Goal: Check status: Check status

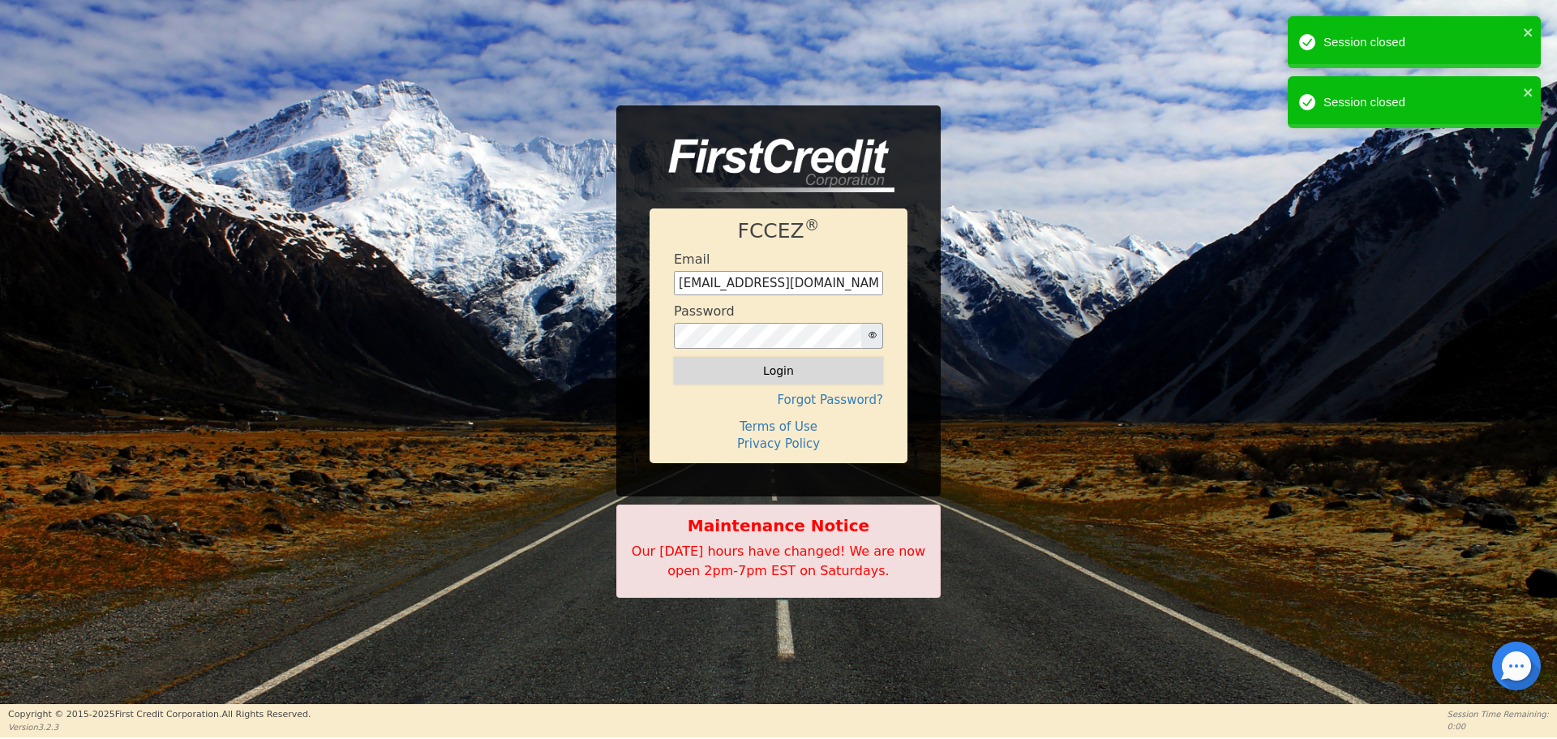
click at [775, 368] on button "Login" at bounding box center [778, 371] width 209 height 28
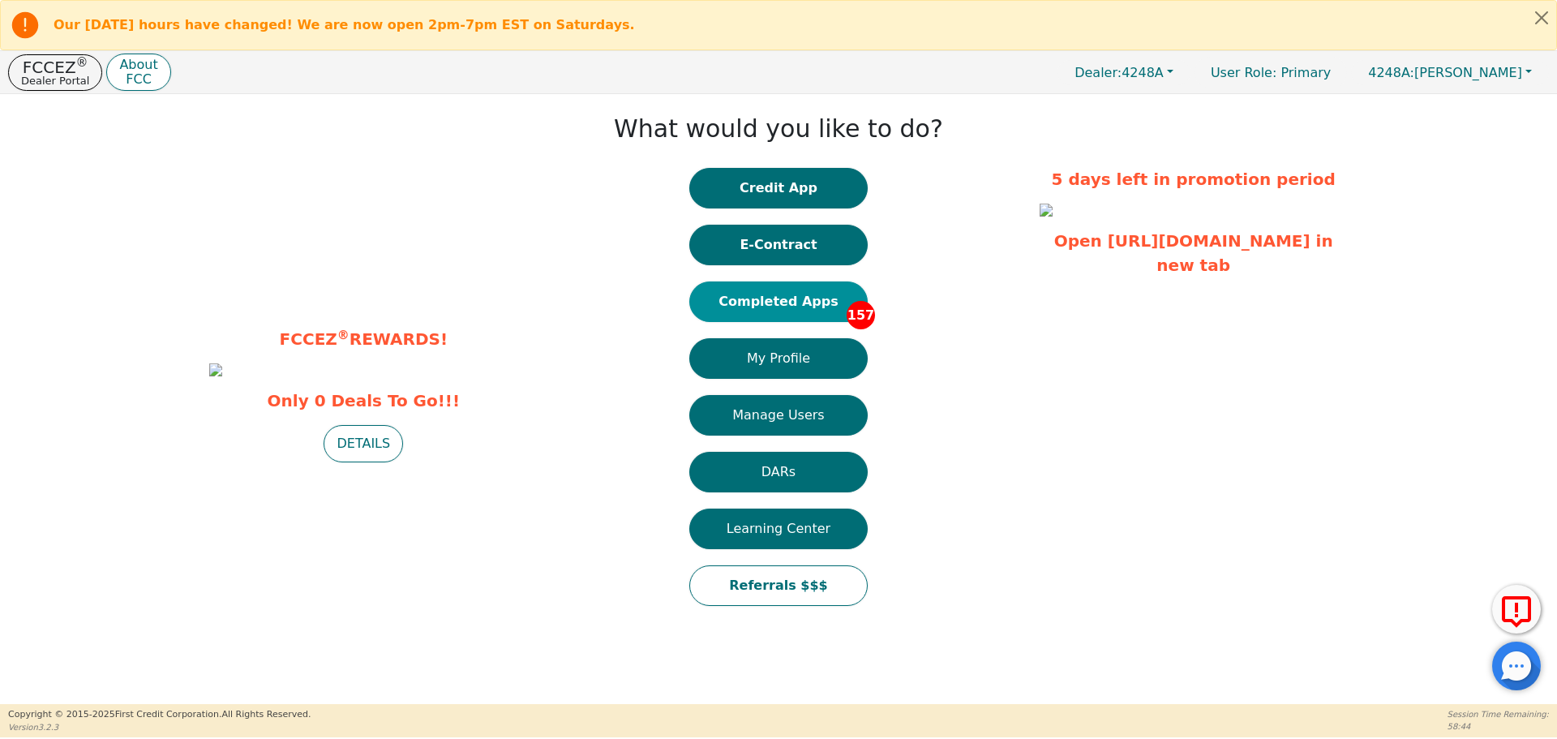
click at [787, 306] on button "Completed Apps 157" at bounding box center [778, 301] width 178 height 41
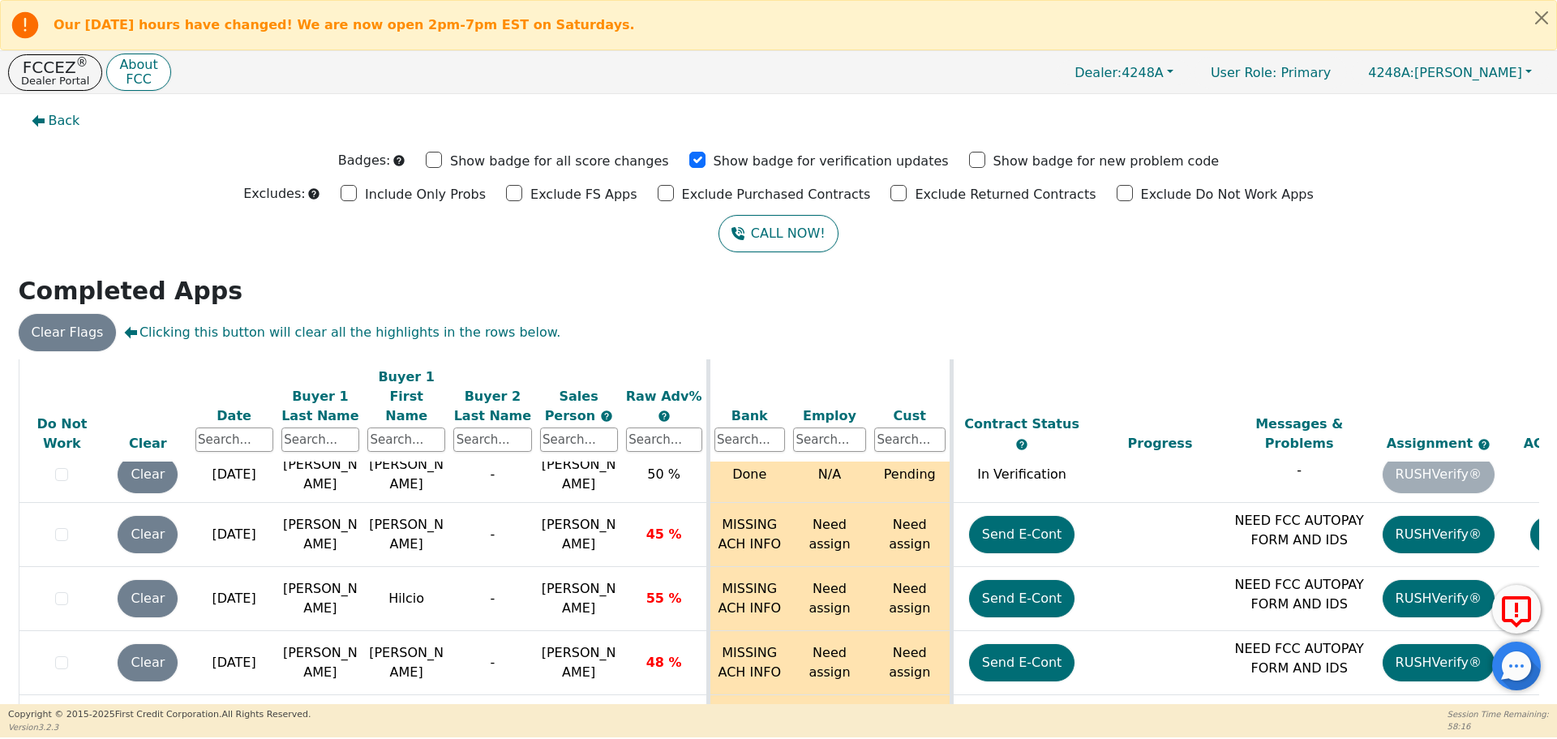
scroll to position [9348, 0]
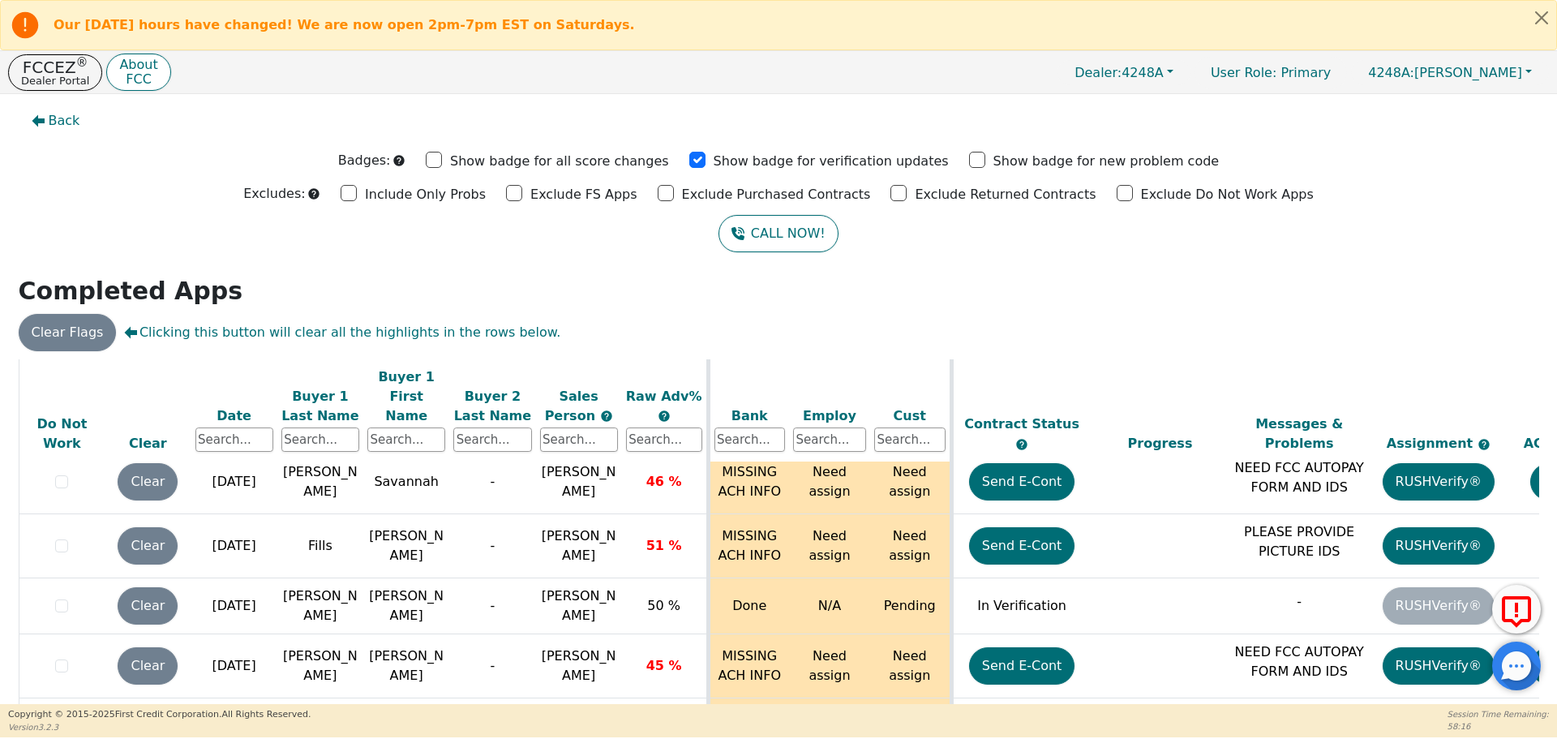
click at [1462, 279] on h2 "Completed Apps" at bounding box center [779, 290] width 1520 height 29
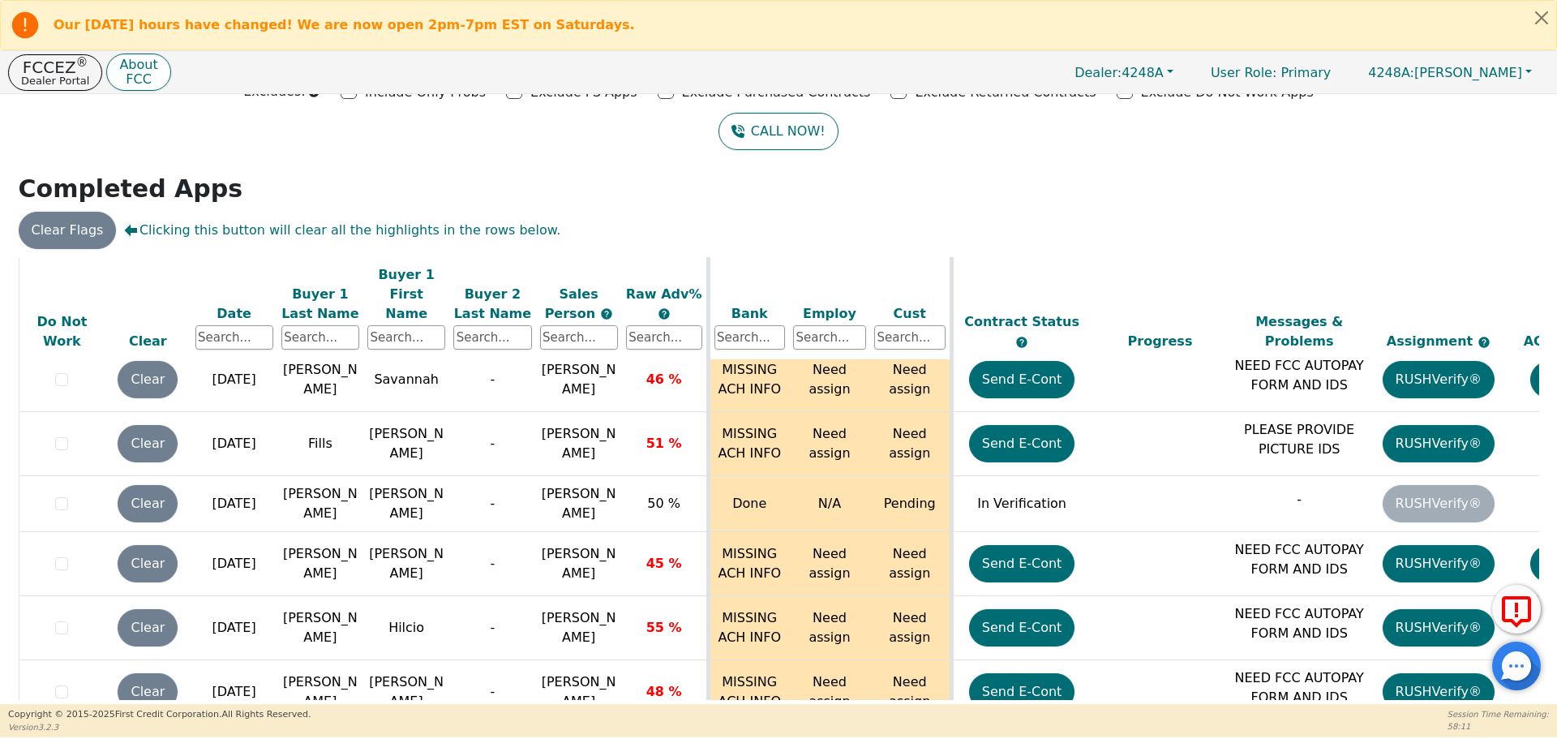
click at [1537, 687] on div at bounding box center [1516, 665] width 49 height 49
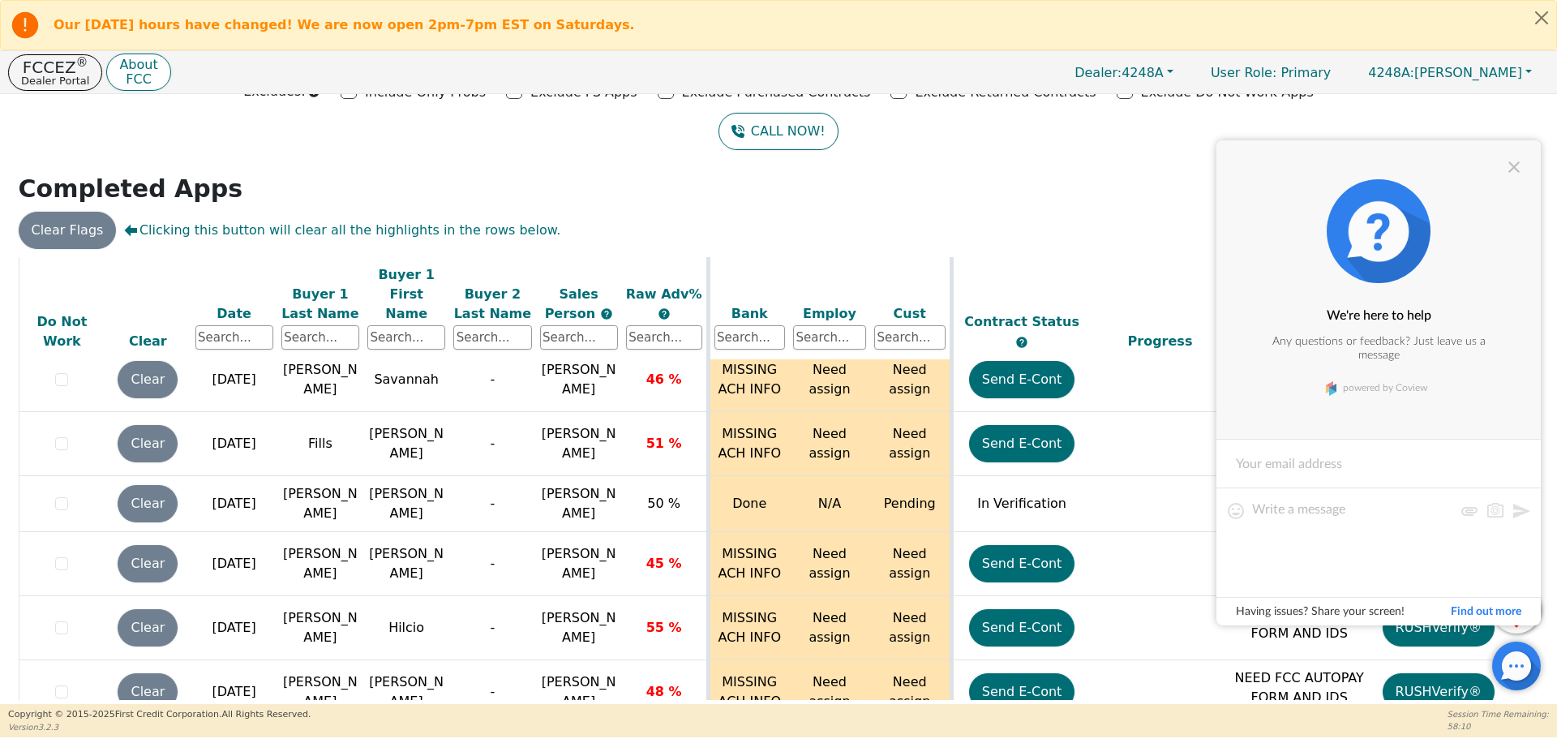
click at [1531, 695] on div "ALL VALUES ON THIS PAGE ARE UPDATED IN REAL TIME VERIFICATION STATUS Do Not Wor…" at bounding box center [779, 478] width 1520 height 443
click at [1510, 169] on div at bounding box center [1513, 166] width 19 height 19
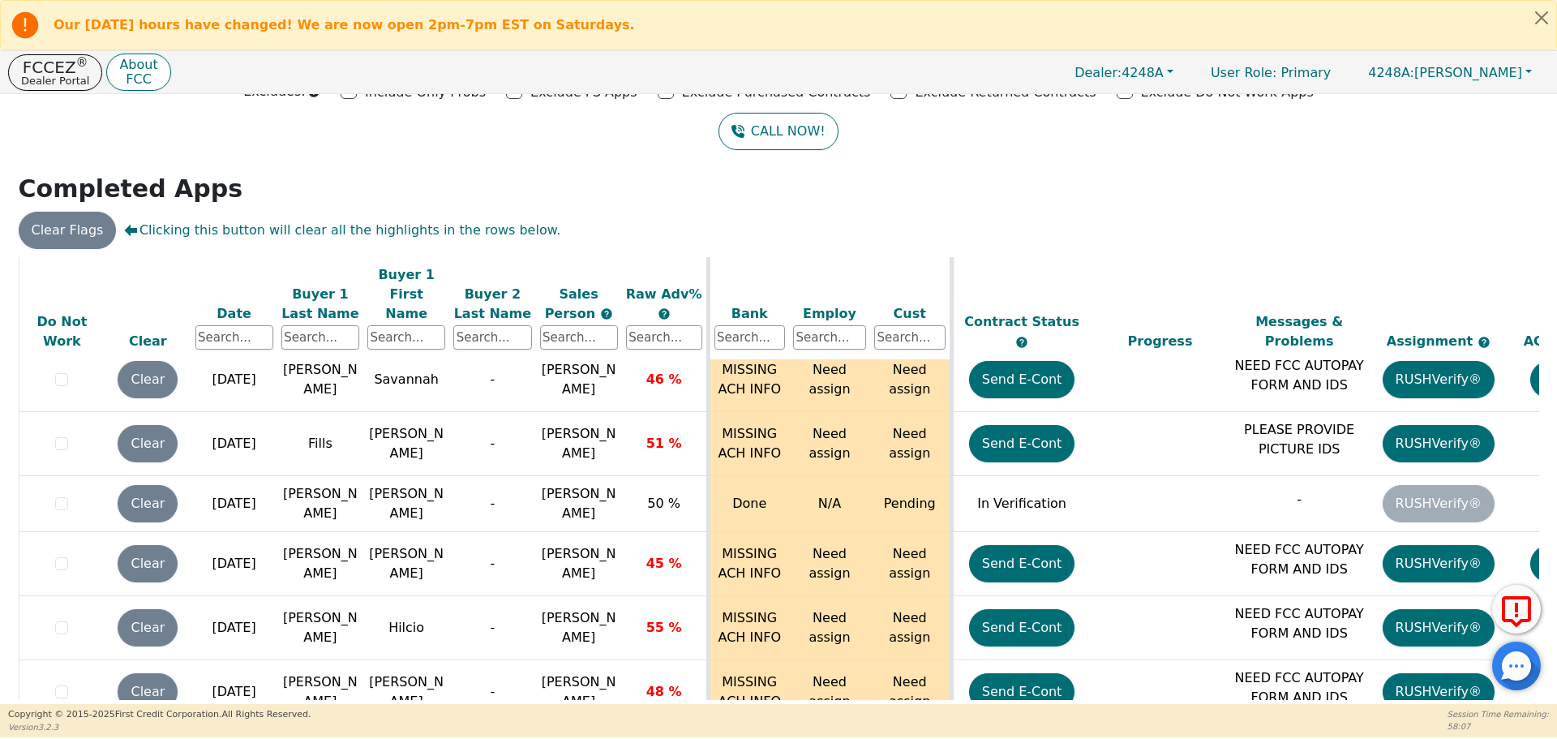
click at [1530, 699] on div "ALL VALUES ON THIS PAGE ARE UPDATED IN REAL TIME VERIFICATION STATUS Do Not Wor…" at bounding box center [779, 478] width 1520 height 443
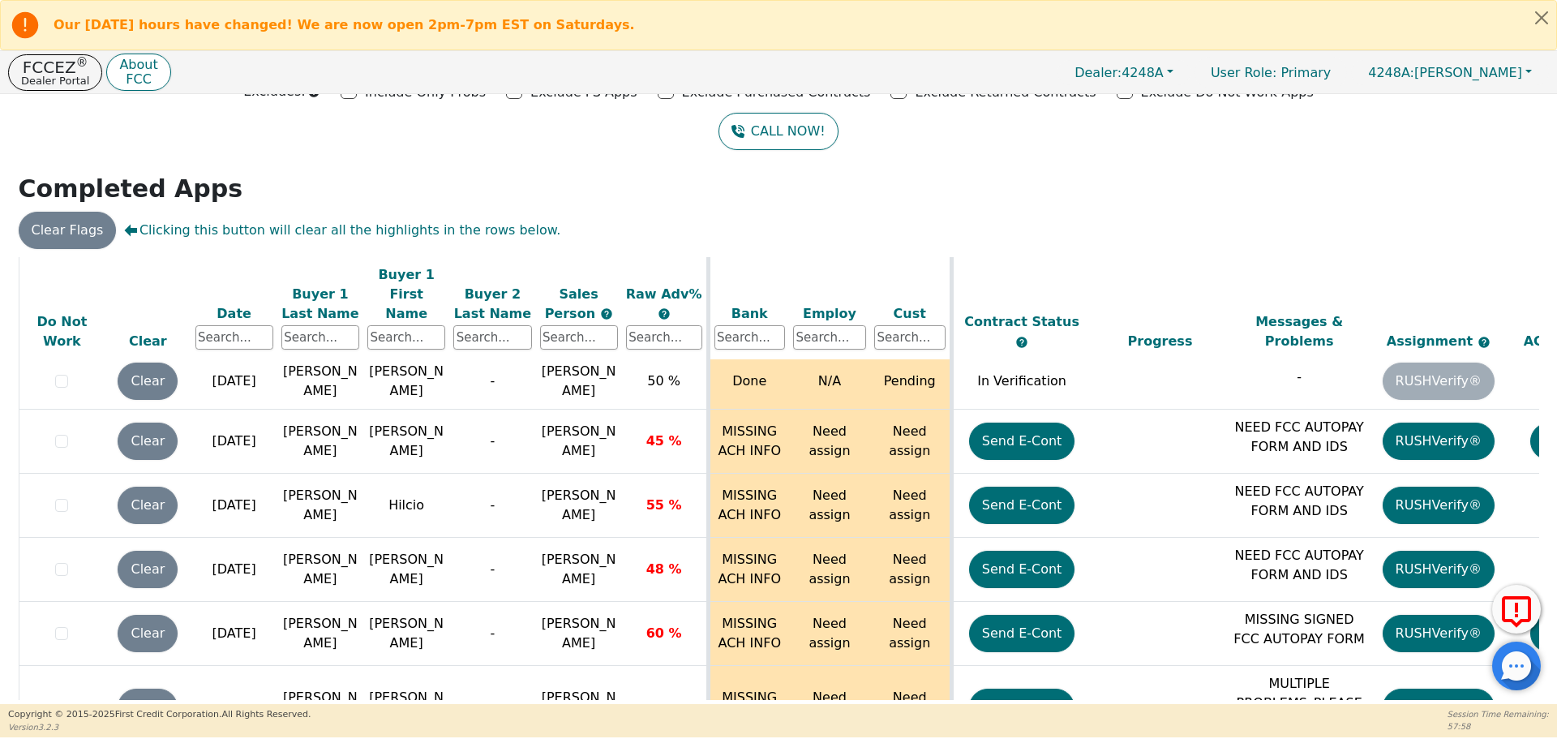
scroll to position [9088, 0]
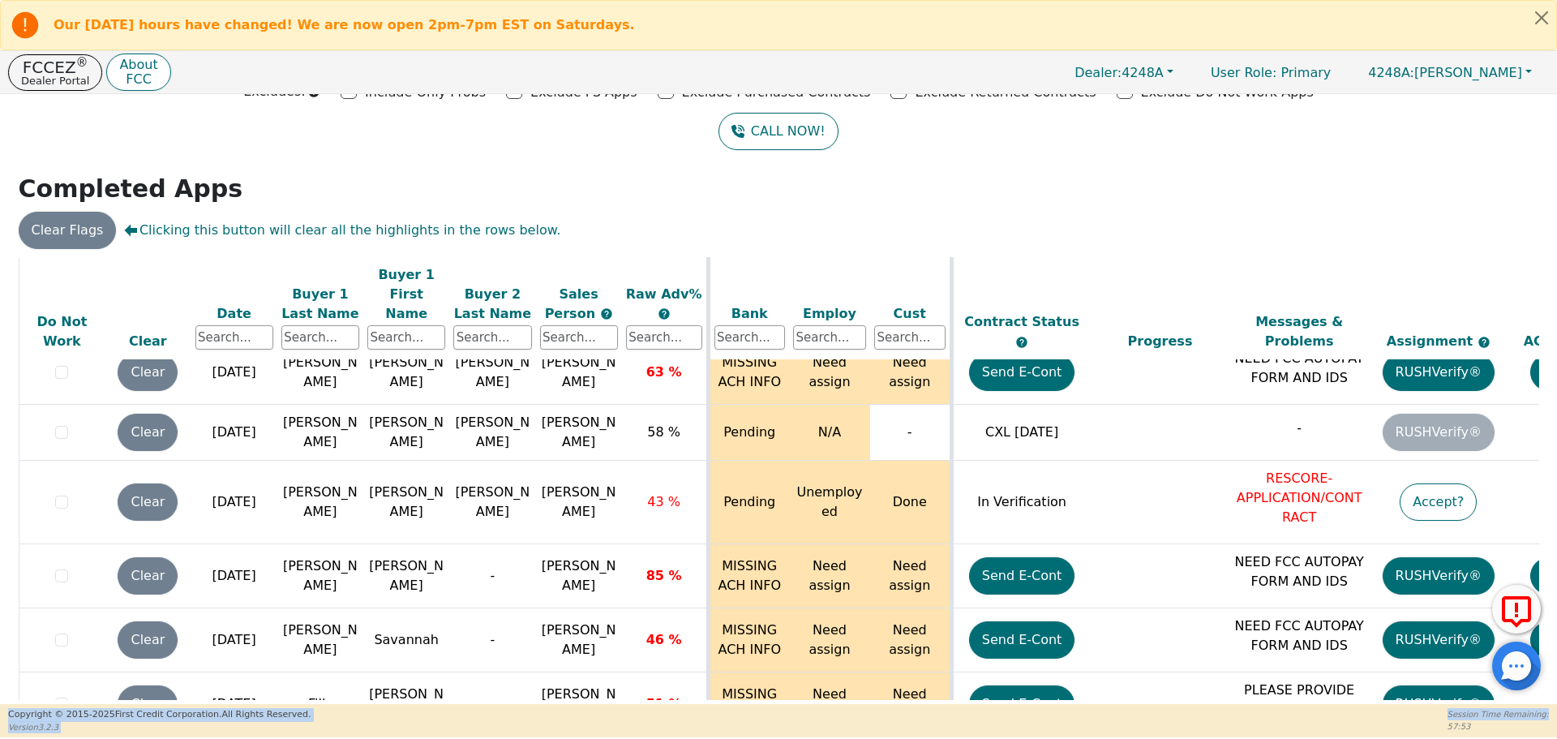
drag, startPoint x: 1551, startPoint y: 689, endPoint x: 1552, endPoint y: 710, distance: 21.1
click at [1552, 710] on div "Our [DATE] hours have changed! We are now open 2pm-7pm EST on Saturdays. FCCEZ …" at bounding box center [778, 368] width 1557 height 737
click at [1532, 698] on div "ALL VALUES ON THIS PAGE ARE UPDATED IN REAL TIME VERIFICATION STATUS Do Not Wor…" at bounding box center [779, 478] width 1520 height 443
click at [1531, 698] on div "ALL VALUES ON THIS PAGE ARE UPDATED IN REAL TIME VERIFICATION STATUS Do Not Wor…" at bounding box center [779, 478] width 1520 height 443
click at [1531, 697] on div "ALL VALUES ON THIS PAGE ARE UPDATED IN REAL TIME VERIFICATION STATUS Do Not Wor…" at bounding box center [779, 478] width 1520 height 443
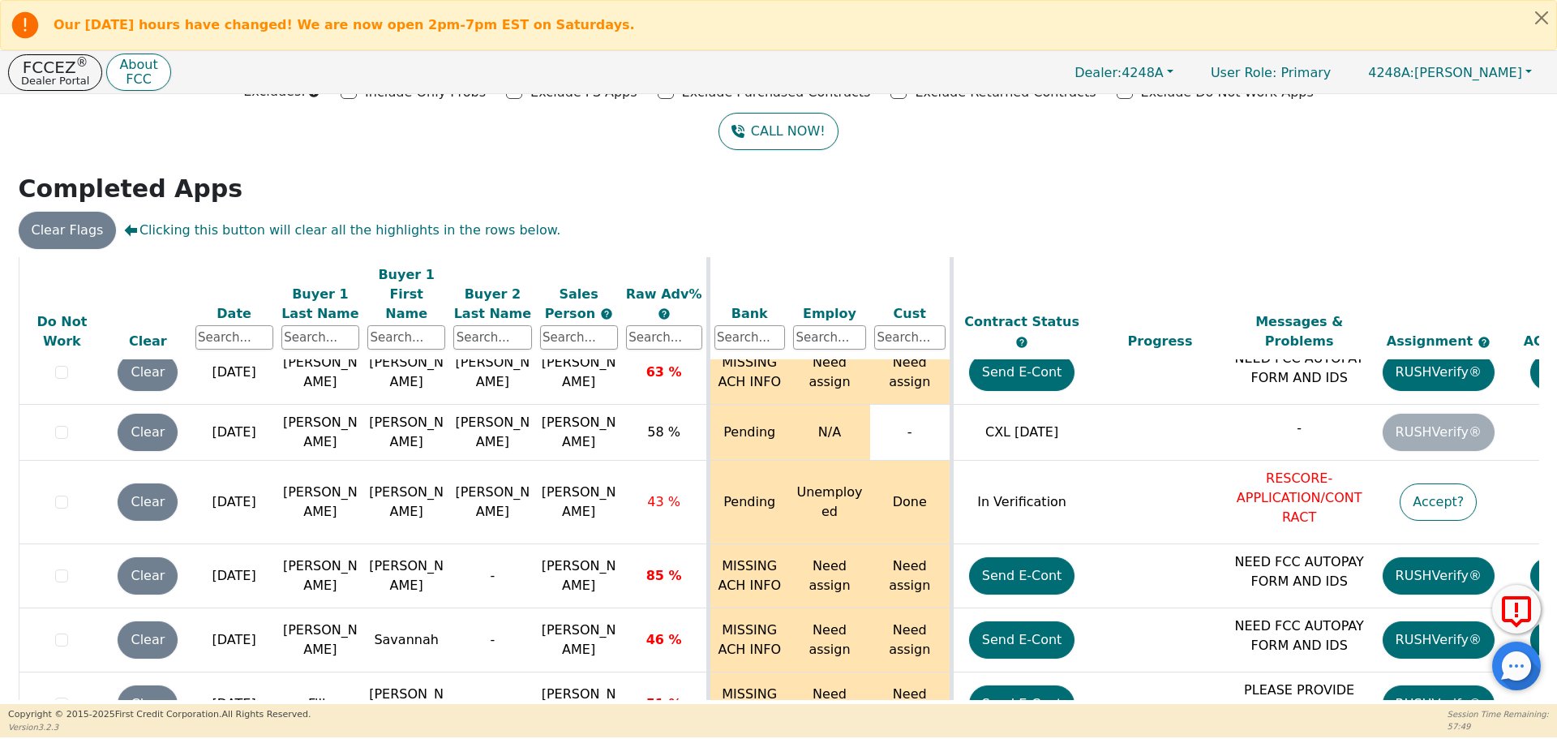
scroll to position [9108, 20]
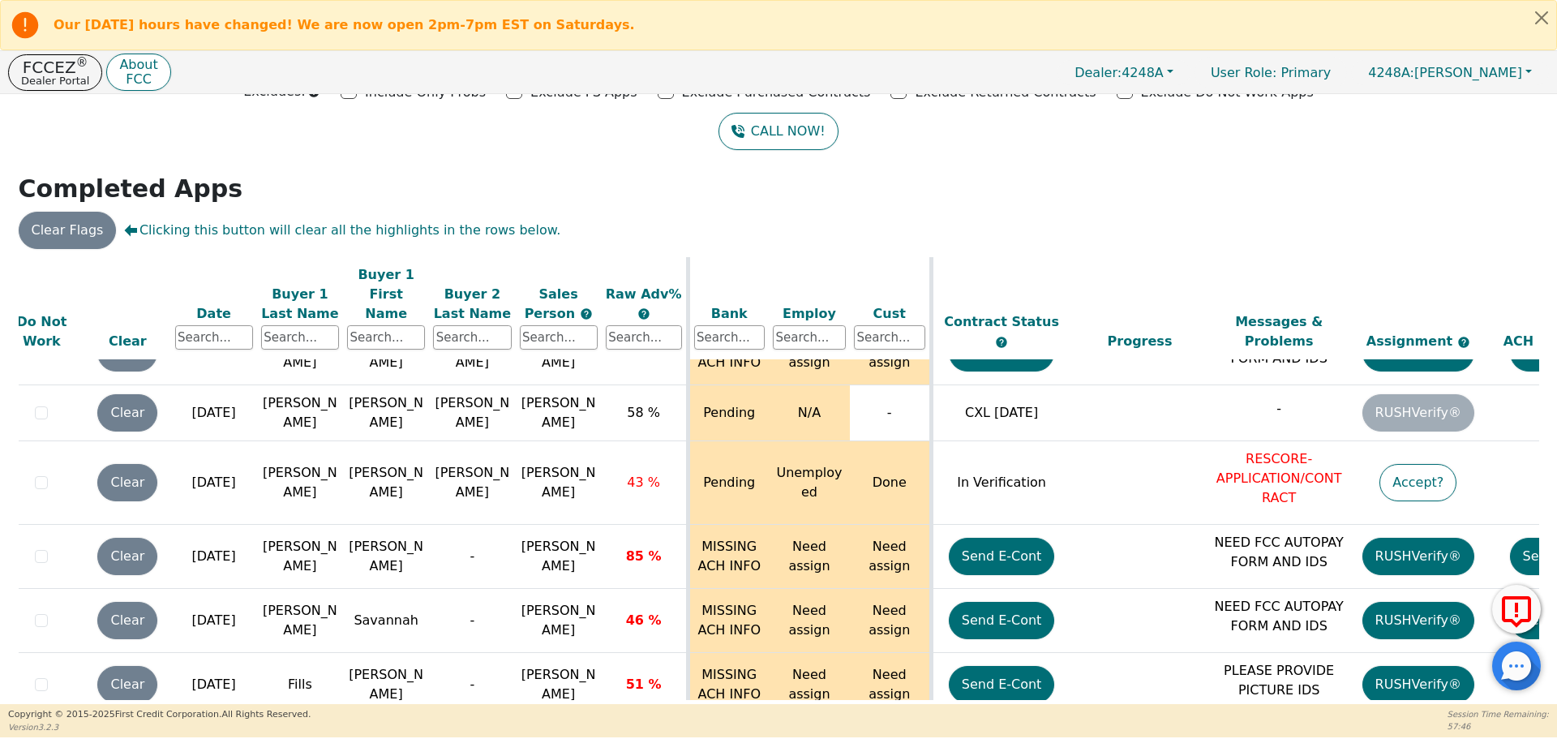
click at [1531, 699] on div "ALL VALUES ON THIS PAGE ARE UPDATED IN REAL TIME VERIFICATION STATUS Do Not Wor…" at bounding box center [779, 478] width 1520 height 443
click at [1531, 698] on div "ALL VALUES ON THIS PAGE ARE UPDATED IN REAL TIME VERIFICATION STATUS Do Not Wor…" at bounding box center [779, 478] width 1520 height 443
click at [1529, 698] on div "ALL VALUES ON THIS PAGE ARE UPDATED IN REAL TIME VERIFICATION STATUS Do Not Wor…" at bounding box center [779, 478] width 1520 height 443
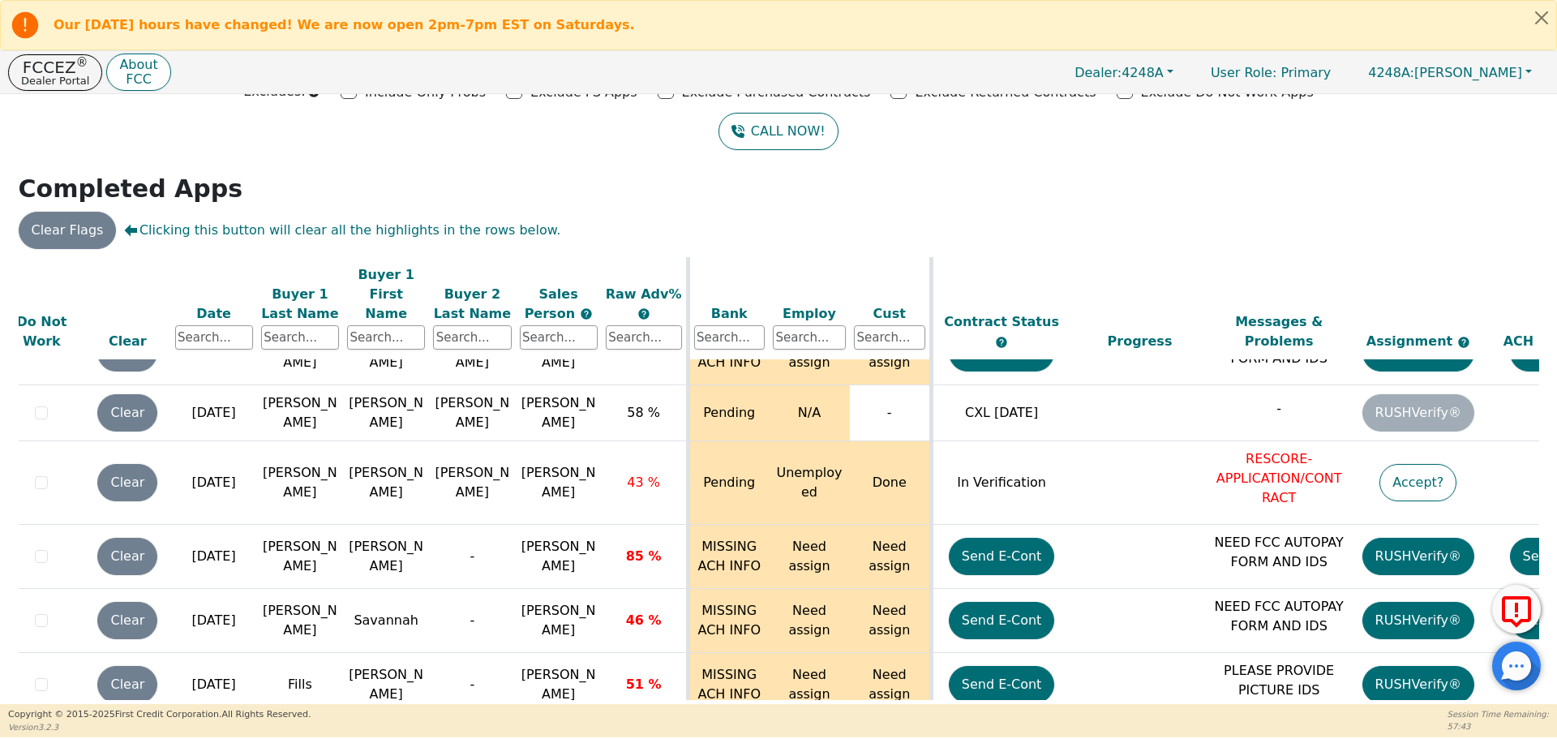
click at [1529, 698] on div "ALL VALUES ON THIS PAGE ARE UPDATED IN REAL TIME VERIFICATION STATUS Do Not Wor…" at bounding box center [779, 478] width 1520 height 443
click at [0, 550] on div "Back Badges: Show badge for all score changes Show badge for verification updat…" at bounding box center [778, 297] width 1557 height 610
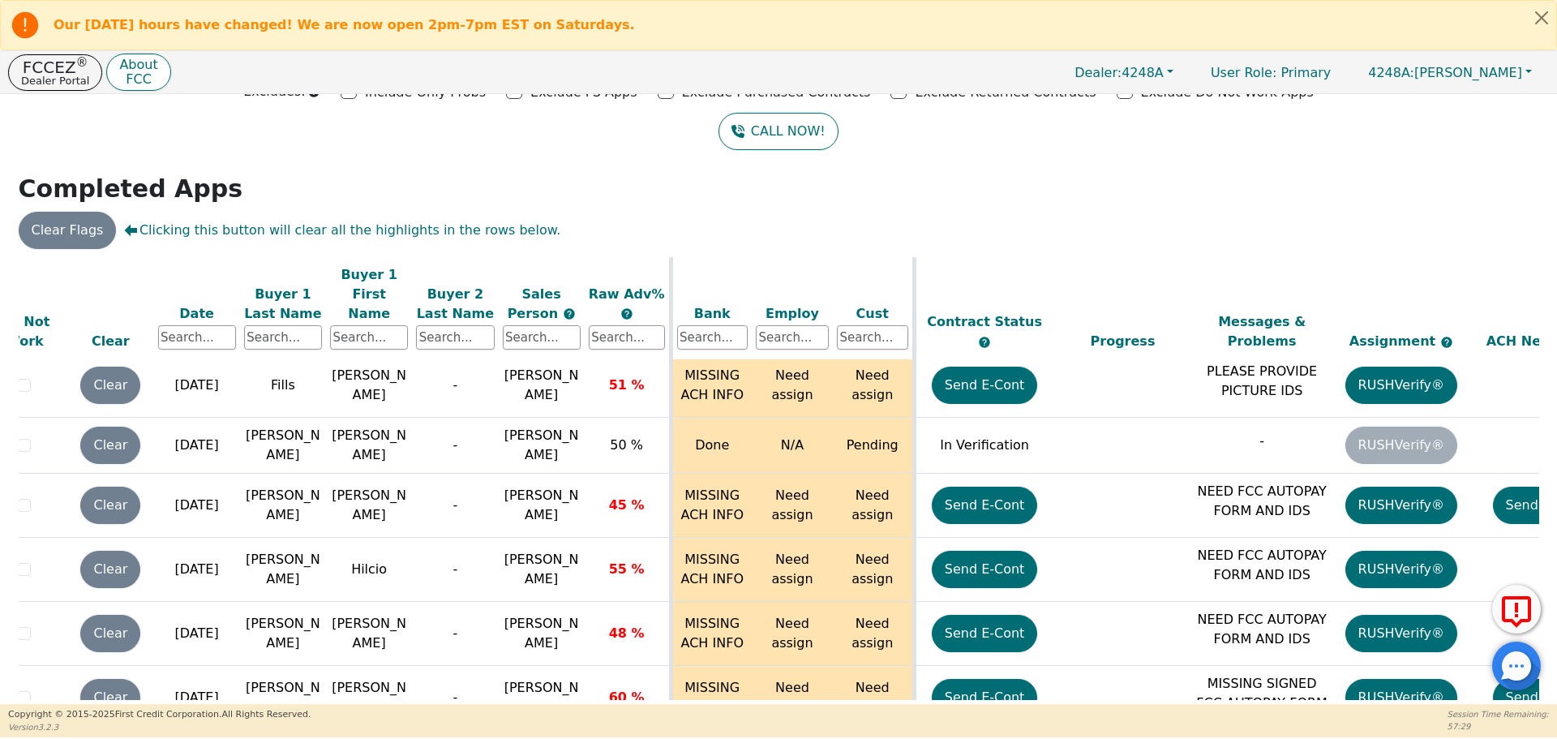
scroll to position [9576, 5]
